Goal: Information Seeking & Learning: Check status

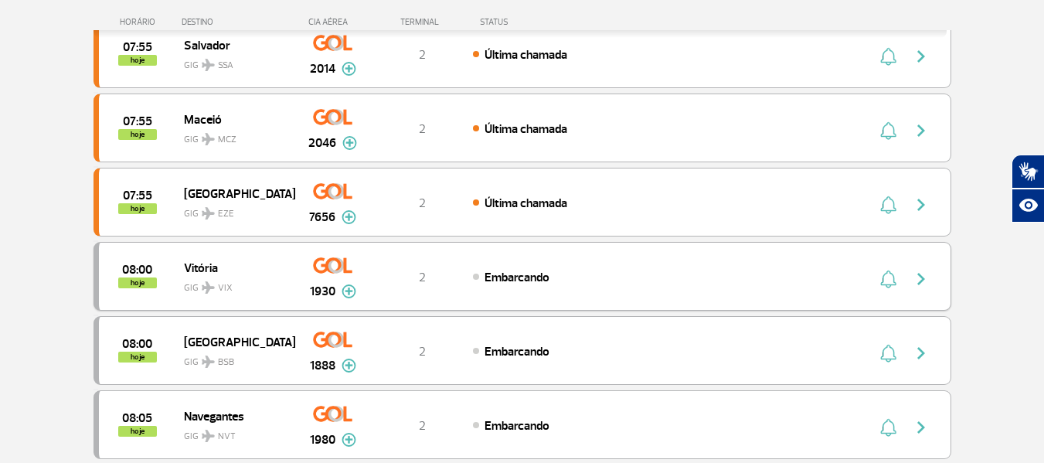
scroll to position [1391, 0]
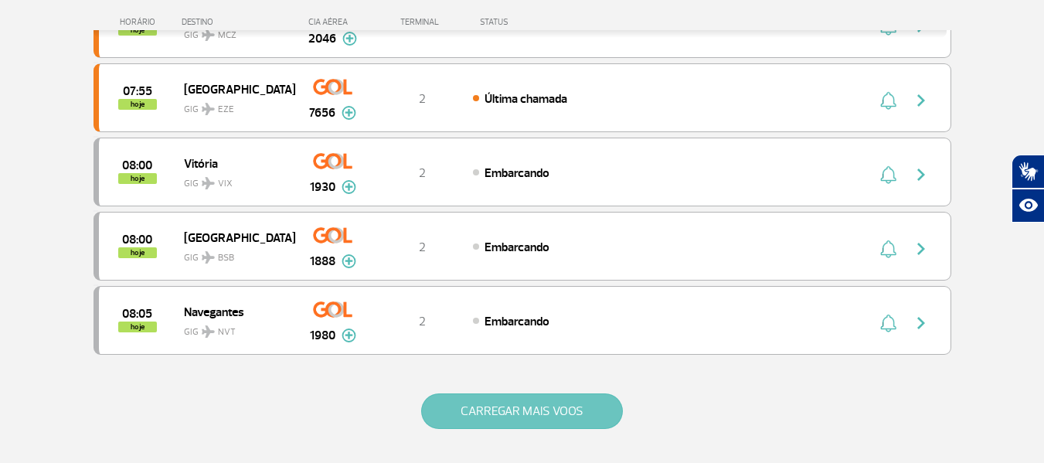
click at [523, 403] on button "CARREGAR MAIS VOOS" at bounding box center [522, 411] width 202 height 36
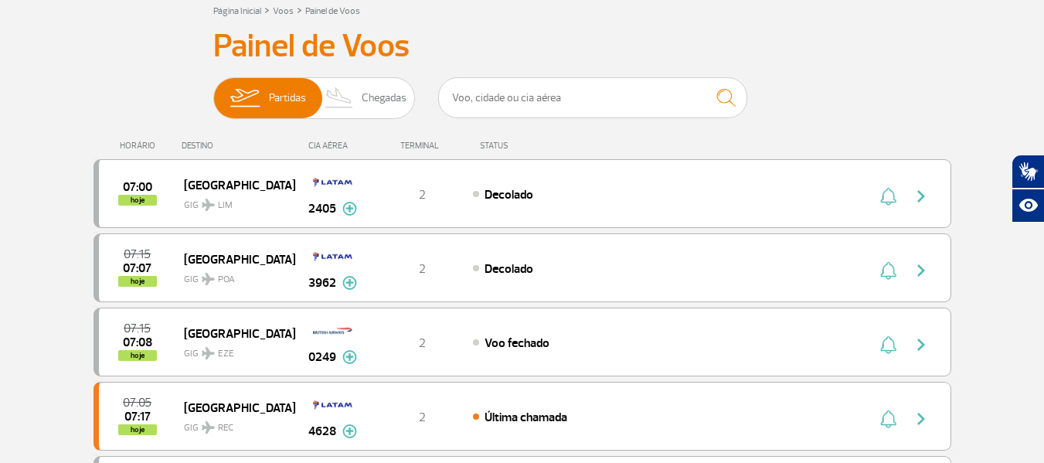
scroll to position [0, 0]
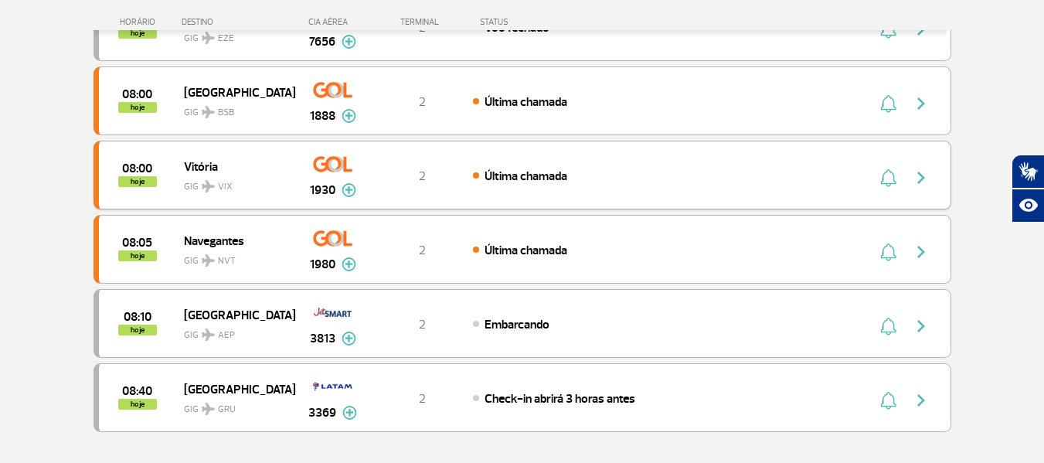
scroll to position [1469, 0]
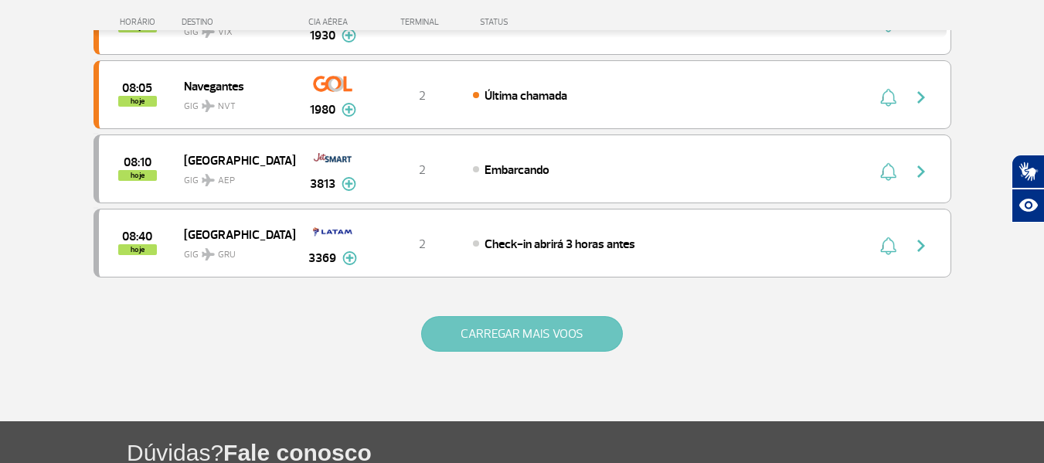
click at [516, 333] on button "CARREGAR MAIS VOOS" at bounding box center [522, 334] width 202 height 36
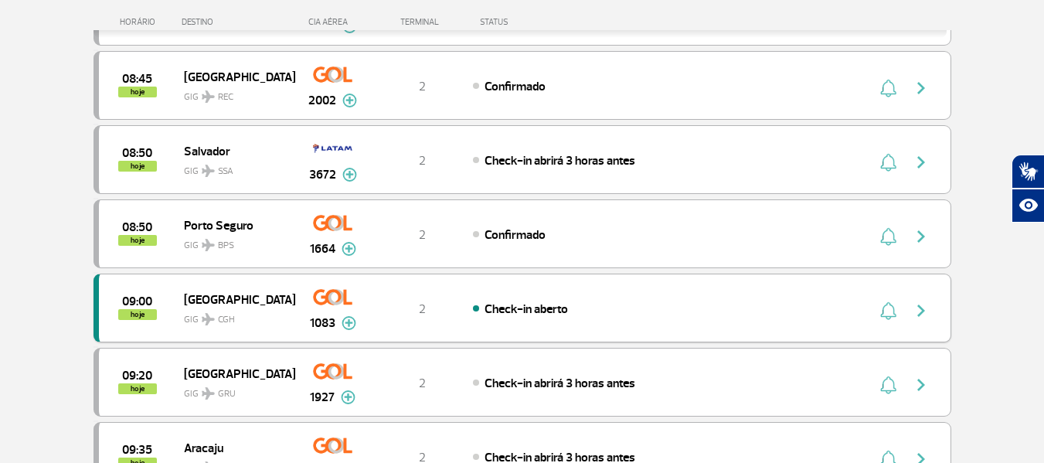
scroll to position [1623, 0]
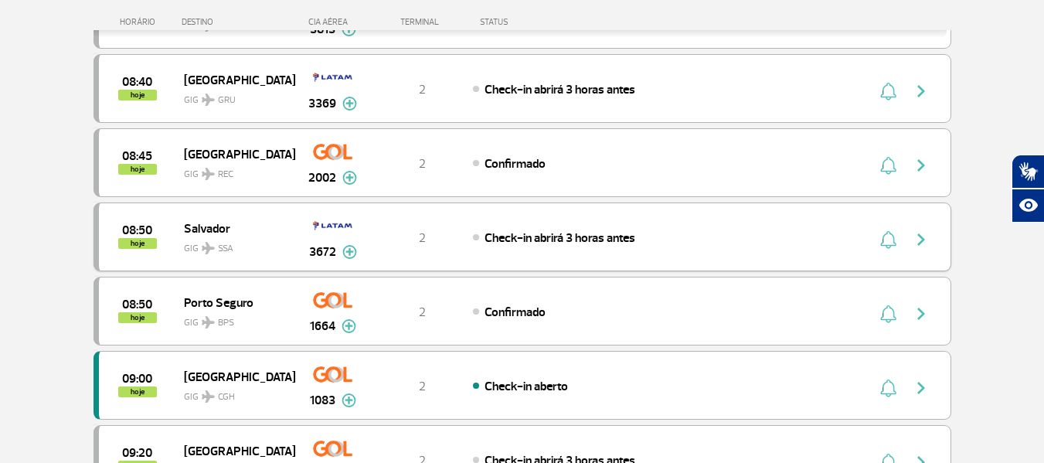
click at [242, 243] on span "GIG SSA" at bounding box center [233, 244] width 99 height 22
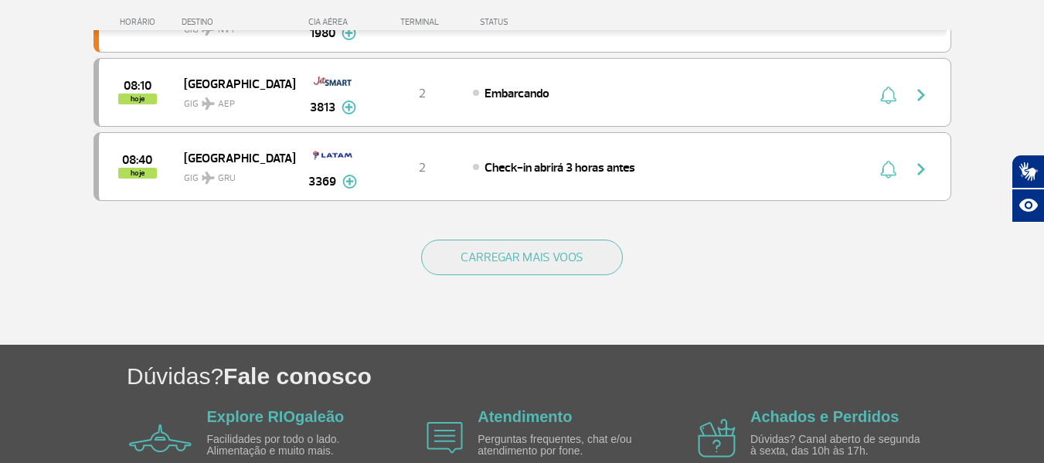
scroll to position [1546, 0]
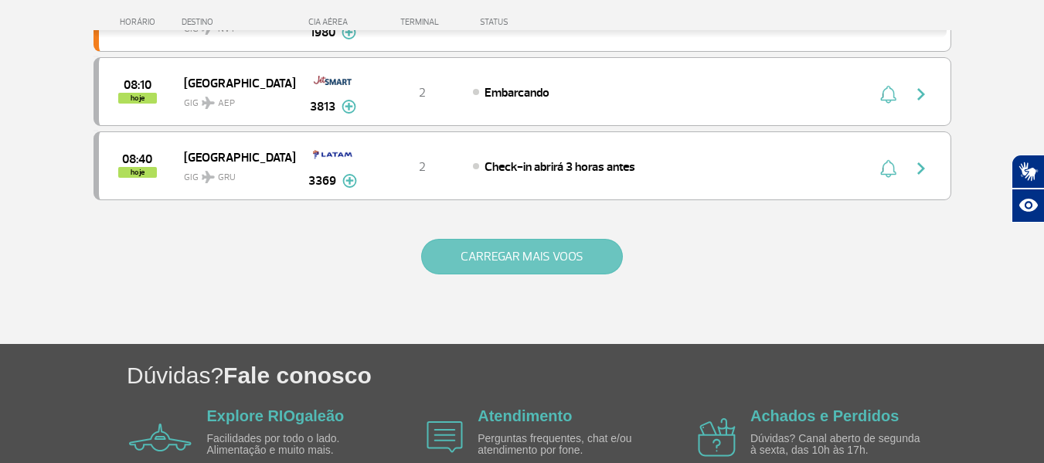
click at [550, 268] on button "CARREGAR MAIS VOOS" at bounding box center [522, 257] width 202 height 36
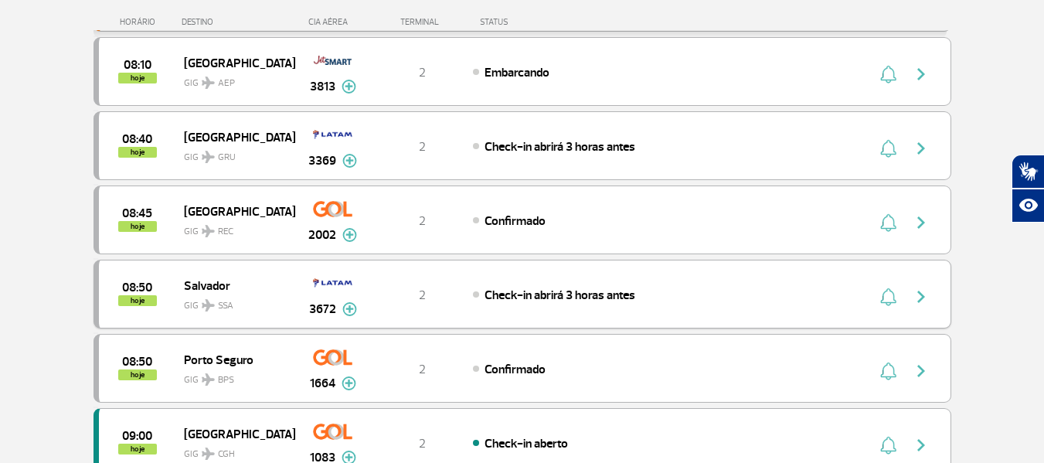
scroll to position [1391, 0]
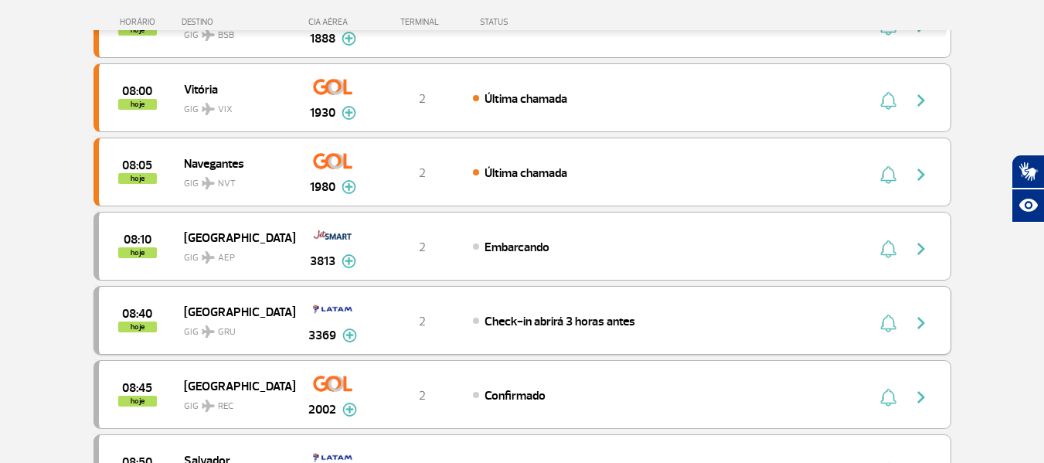
click at [255, 311] on span "[GEOGRAPHIC_DATA]" at bounding box center [233, 311] width 99 height 20
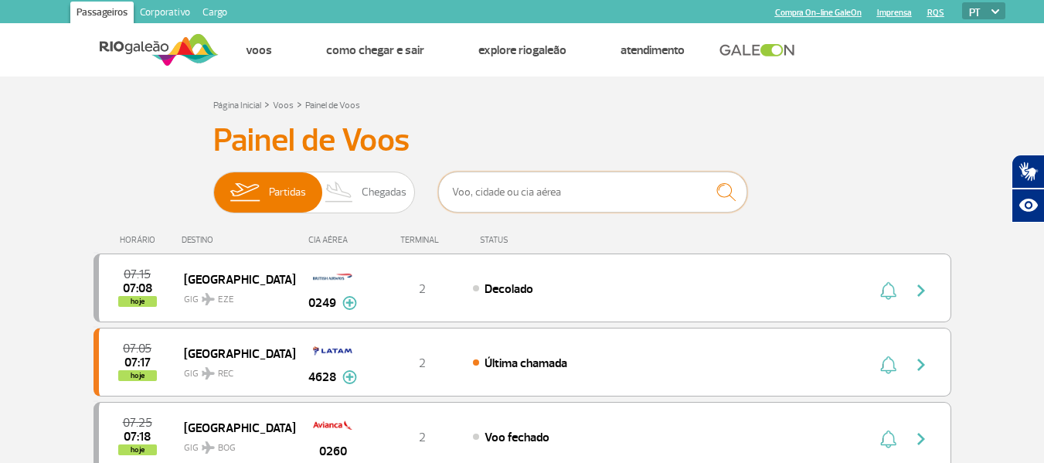
click at [540, 206] on input "text" at bounding box center [592, 192] width 309 height 41
type input "1083"
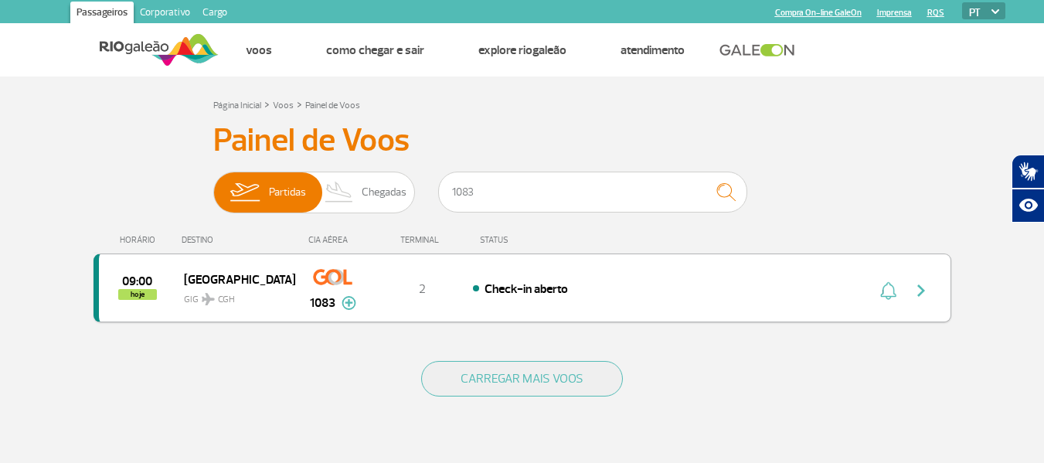
click at [924, 293] on img "button" at bounding box center [921, 290] width 19 height 19
